Goal: Information Seeking & Learning: Learn about a topic

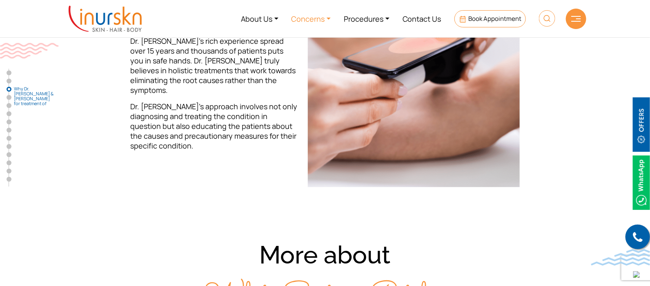
click at [295, 17] on link "Concerns" at bounding box center [311, 18] width 53 height 31
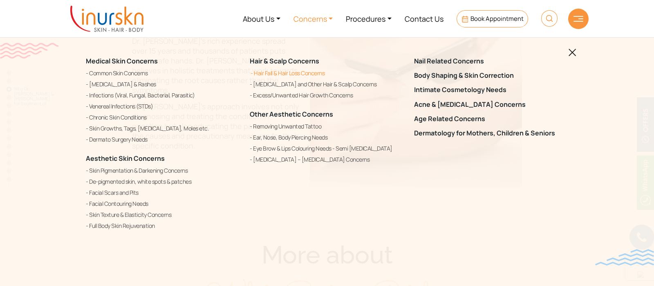
click at [302, 74] on link "Hair Fall & Hair Loss Concerns" at bounding box center [327, 73] width 154 height 10
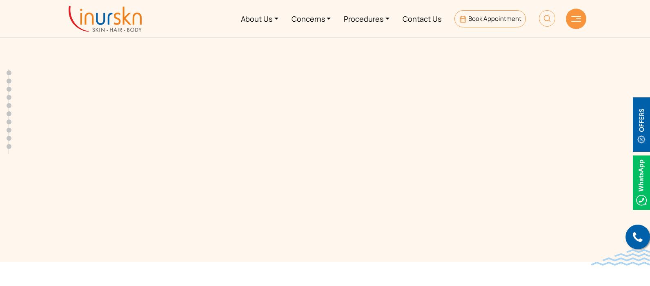
click at [320, 12] on link "Concerns" at bounding box center [311, 18] width 53 height 31
click at [308, 20] on link "Concerns" at bounding box center [311, 18] width 53 height 31
click at [305, 19] on link "Concerns" at bounding box center [311, 18] width 53 height 31
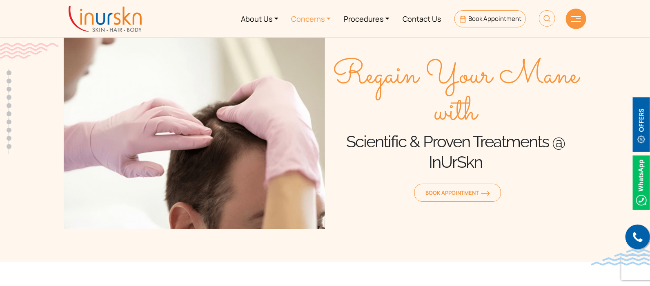
click at [312, 21] on link "Concerns" at bounding box center [311, 18] width 53 height 31
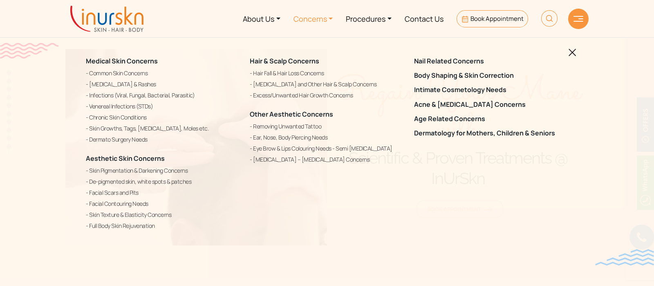
click at [575, 51] on img at bounding box center [572, 53] width 8 height 8
